Goal: Transaction & Acquisition: Purchase product/service

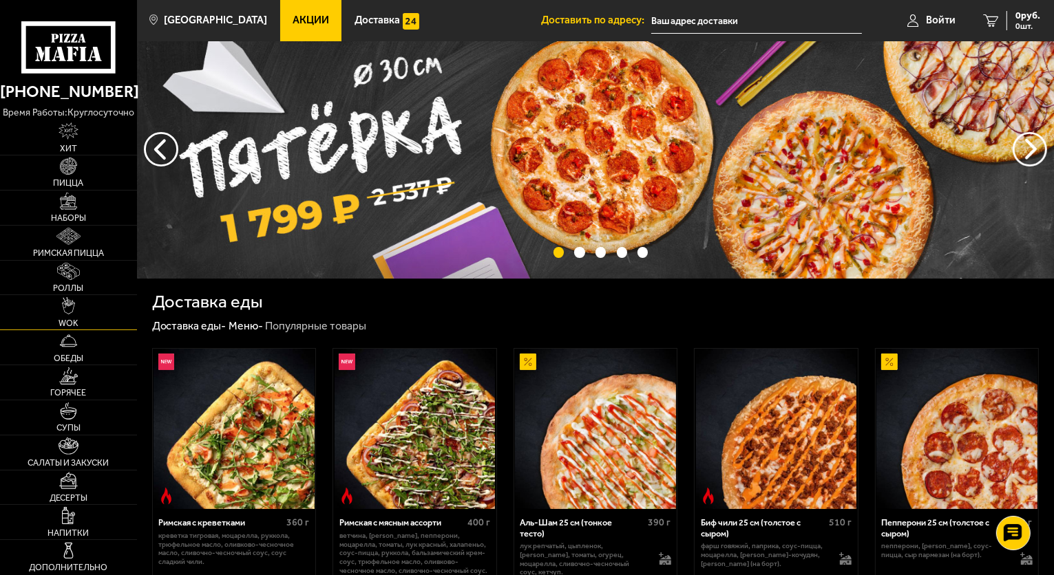
scroll to position [344, 0]
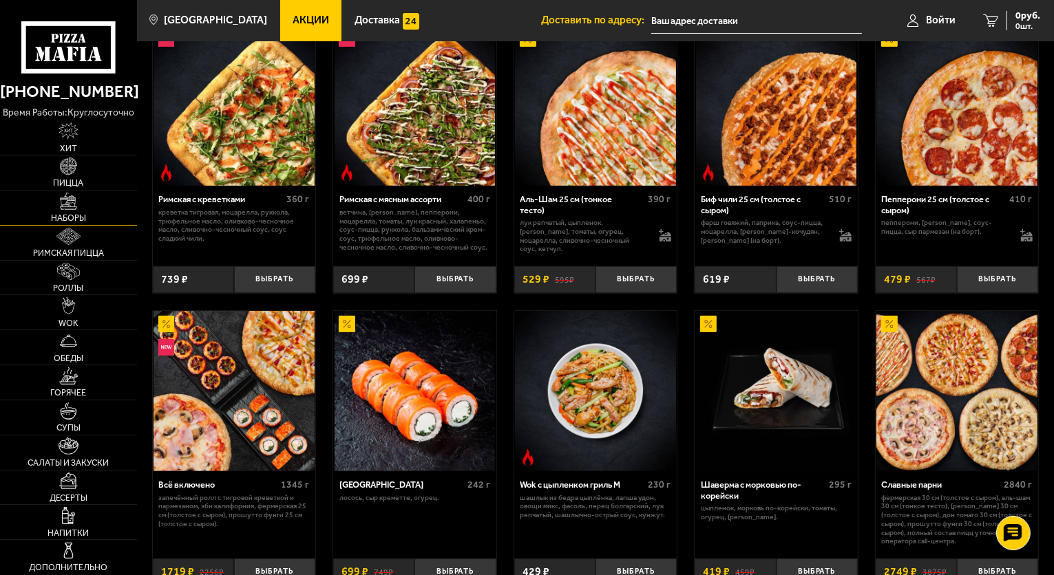
click at [75, 212] on link "Наборы" at bounding box center [68, 208] width 137 height 34
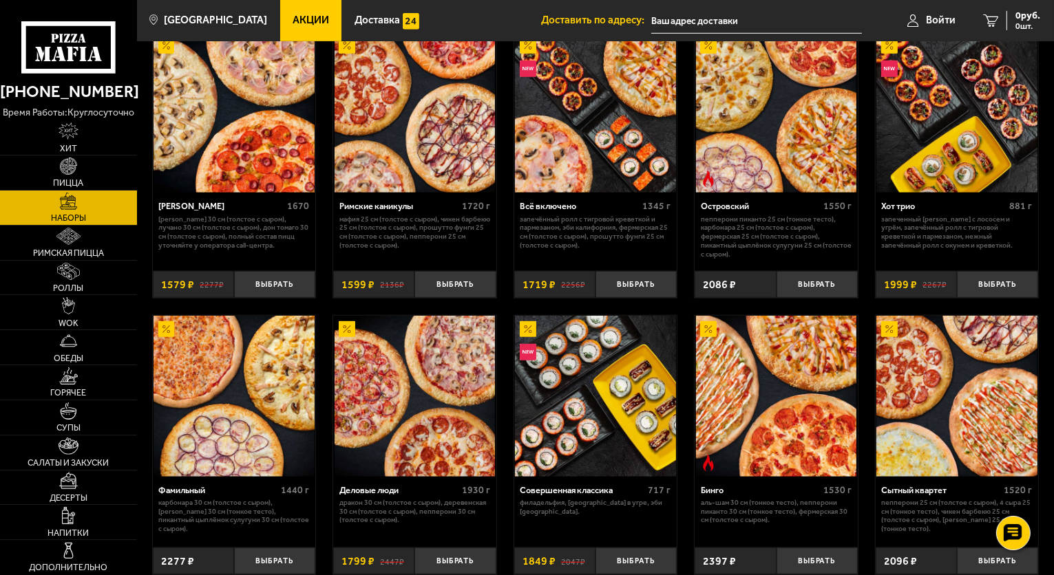
scroll to position [760, 0]
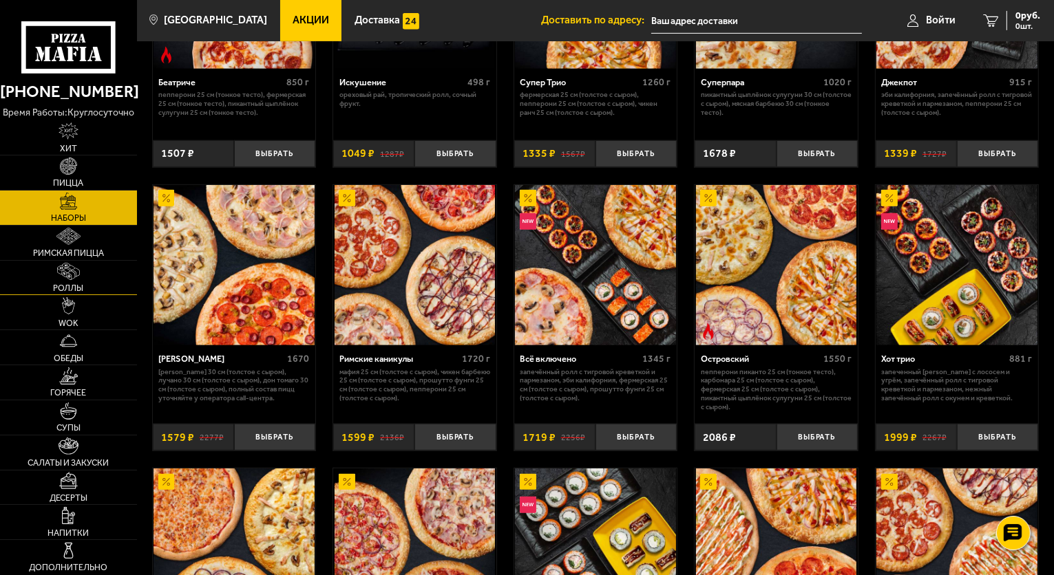
click at [66, 279] on img at bounding box center [68, 271] width 22 height 17
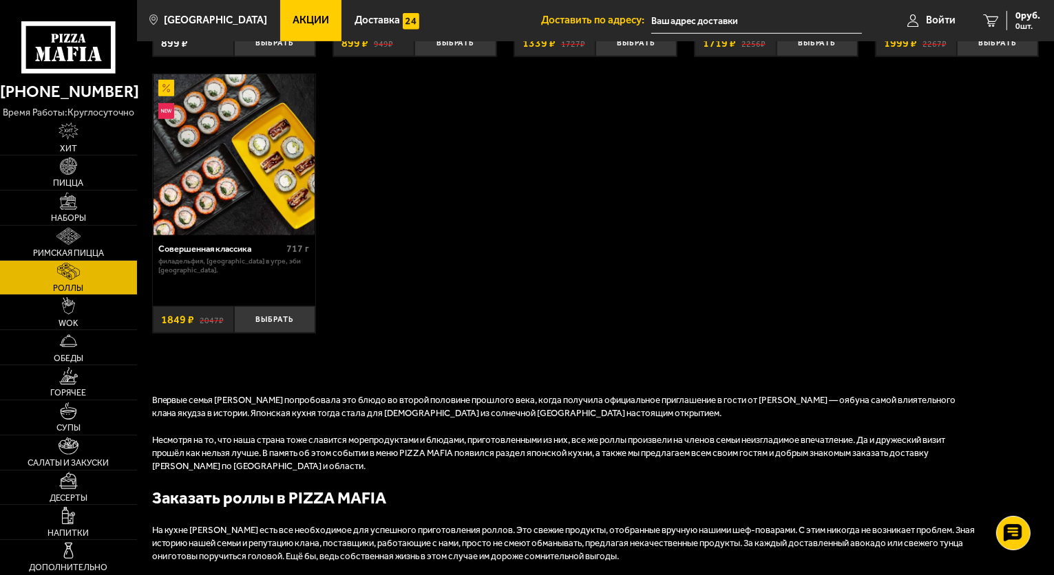
scroll to position [482, 0]
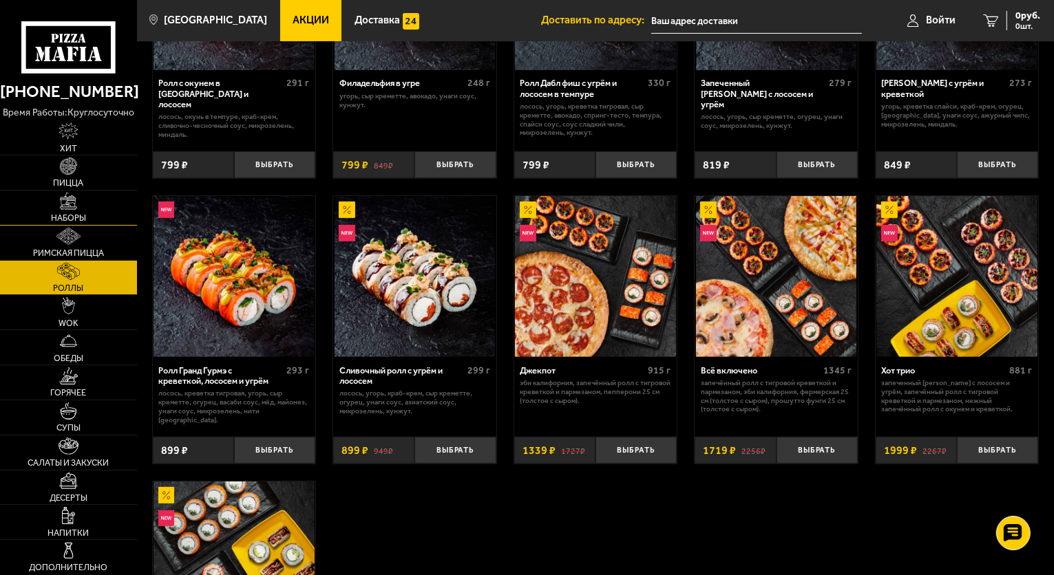
click at [70, 202] on img at bounding box center [68, 201] width 17 height 17
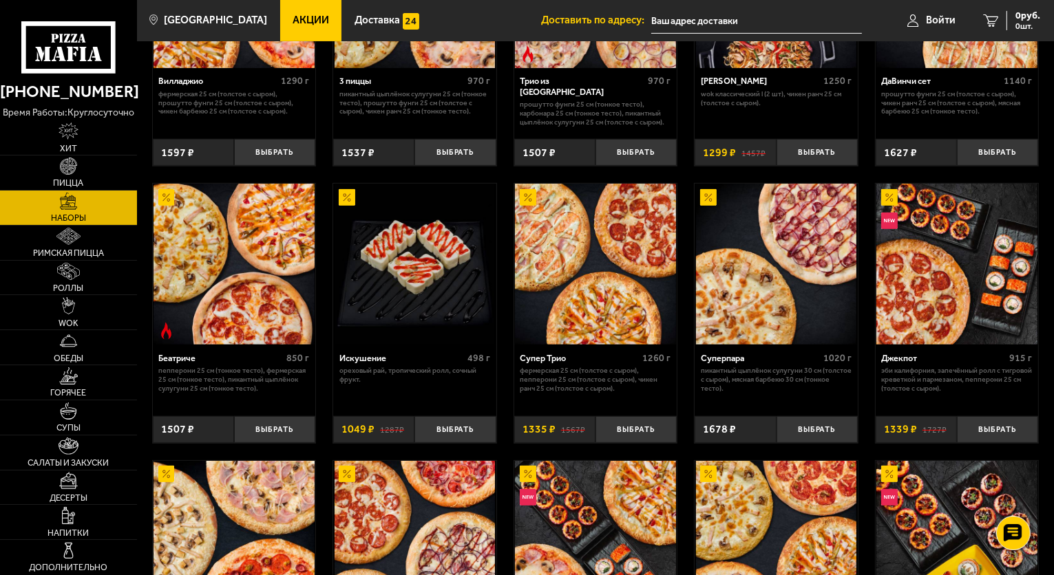
scroll to position [416, 0]
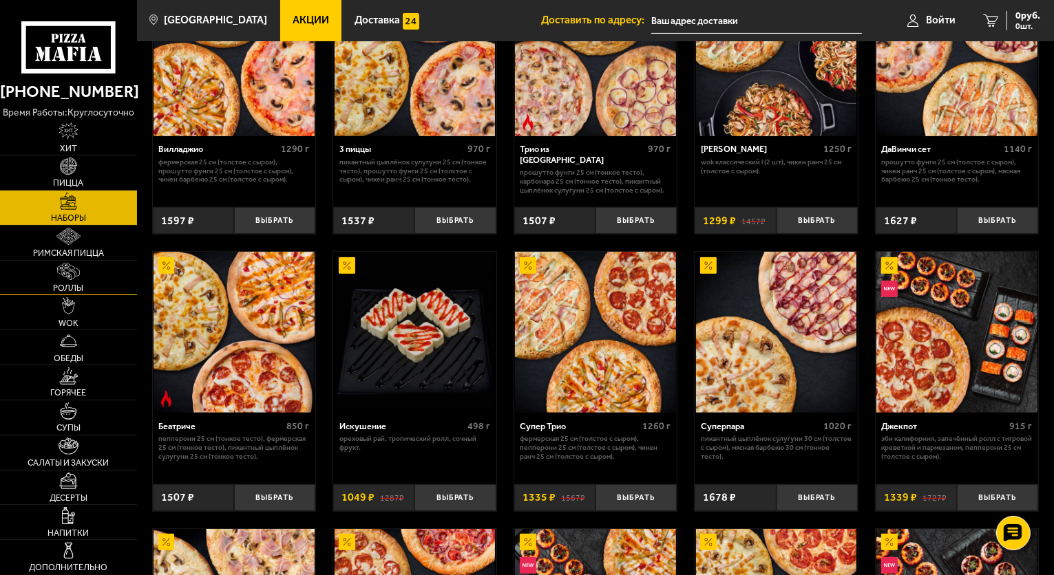
click at [68, 281] on link "Роллы" at bounding box center [68, 278] width 137 height 34
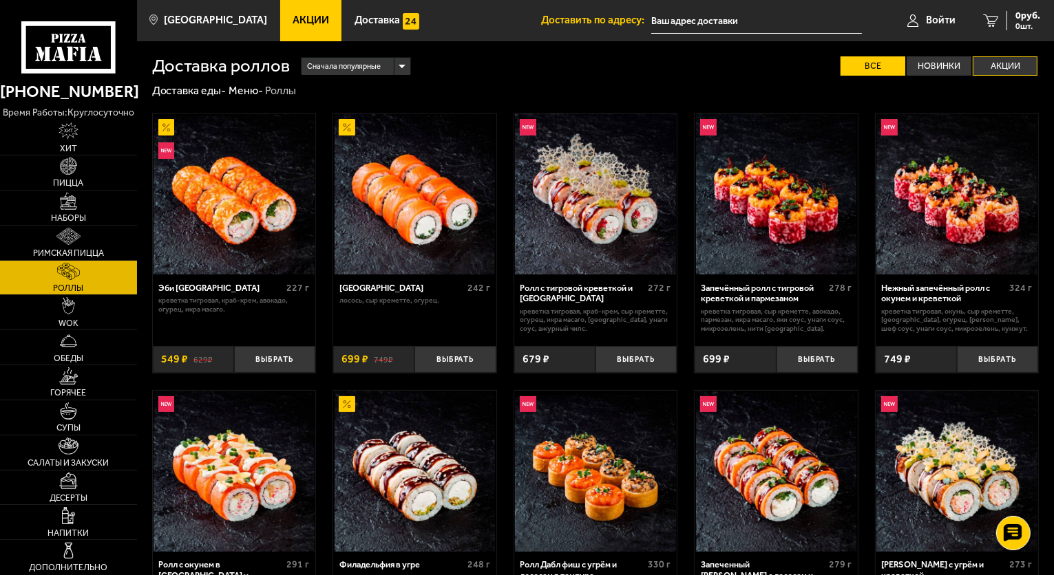
click at [994, 61] on label "Акции" at bounding box center [1005, 66] width 65 height 20
click at [0, 0] on input "Акции" at bounding box center [0, 0] width 0 height 0
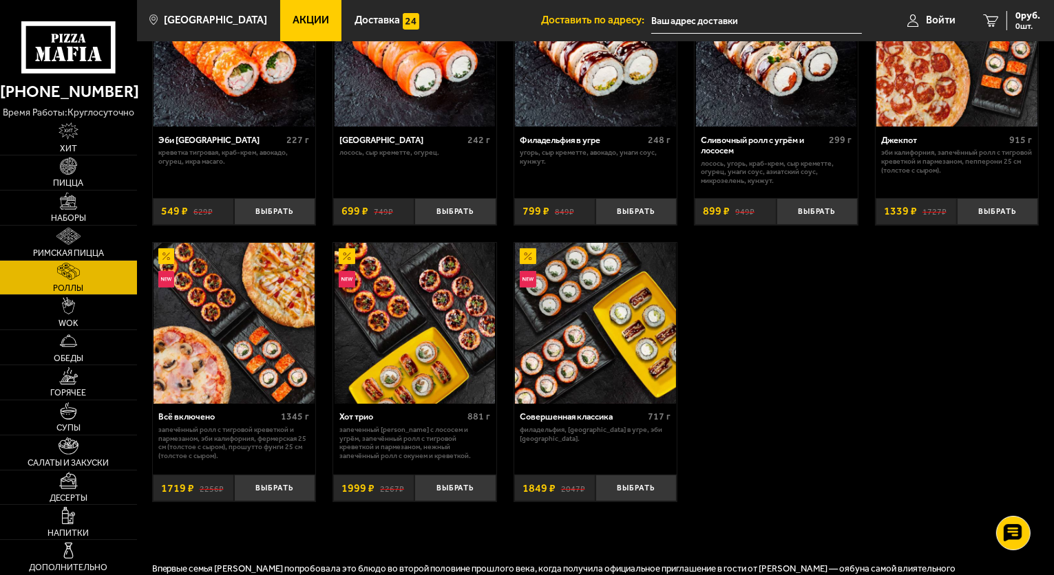
scroll to position [275, 0]
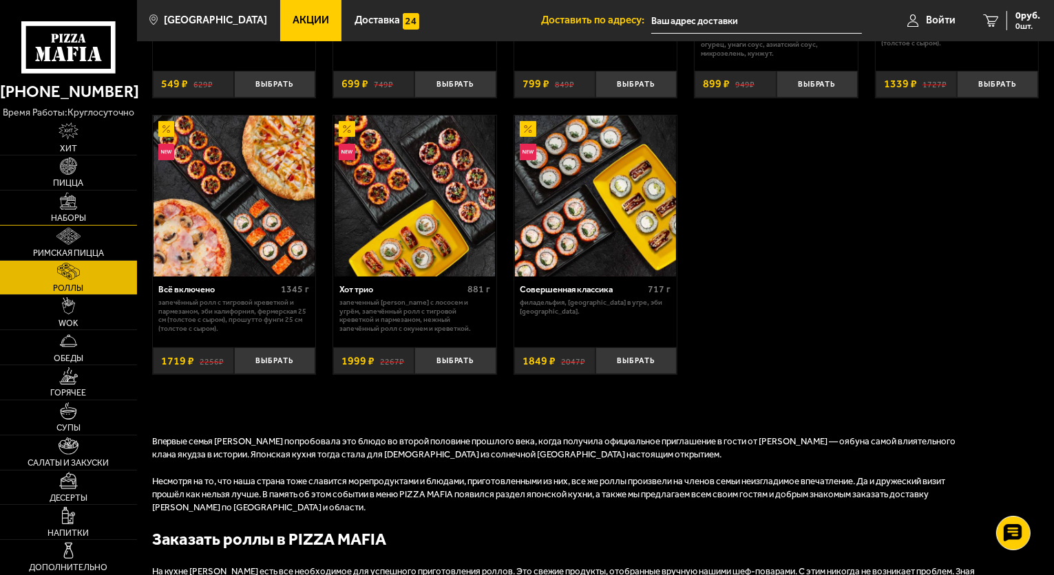
click at [69, 214] on span "Наборы" at bounding box center [68, 218] width 35 height 9
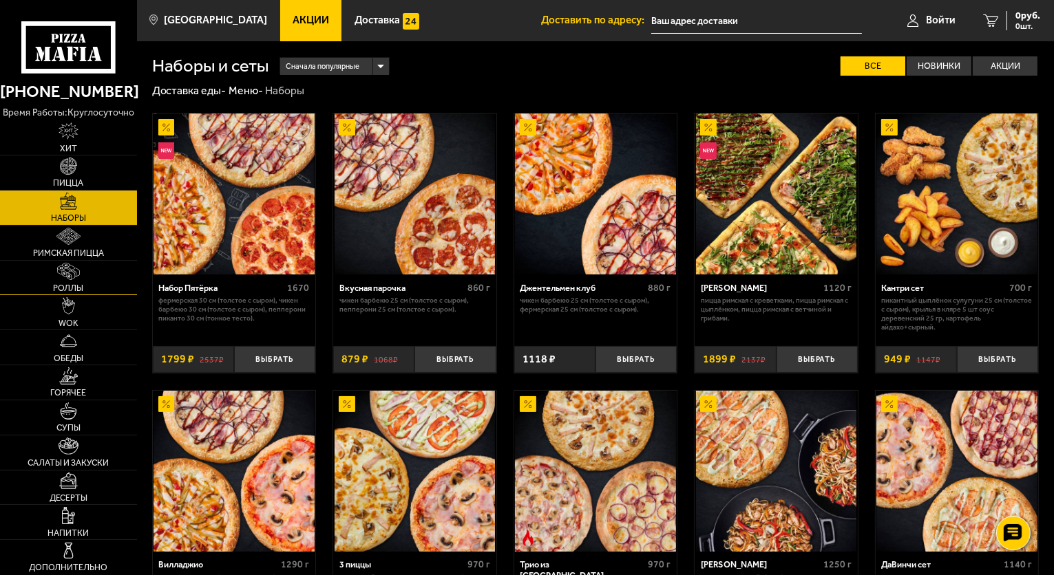
click at [64, 280] on link "Роллы" at bounding box center [68, 278] width 137 height 34
